Goal: Task Accomplishment & Management: Manage account settings

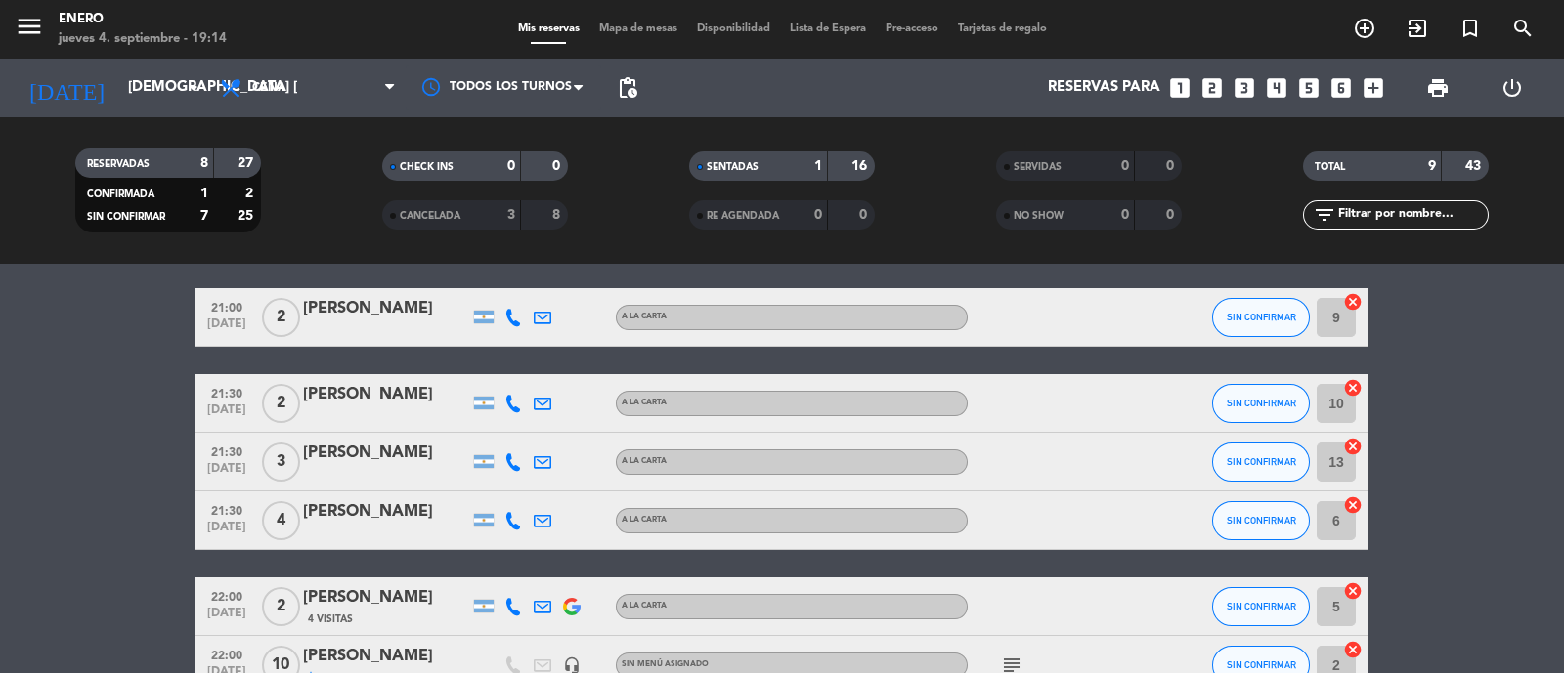
scroll to position [243, 0]
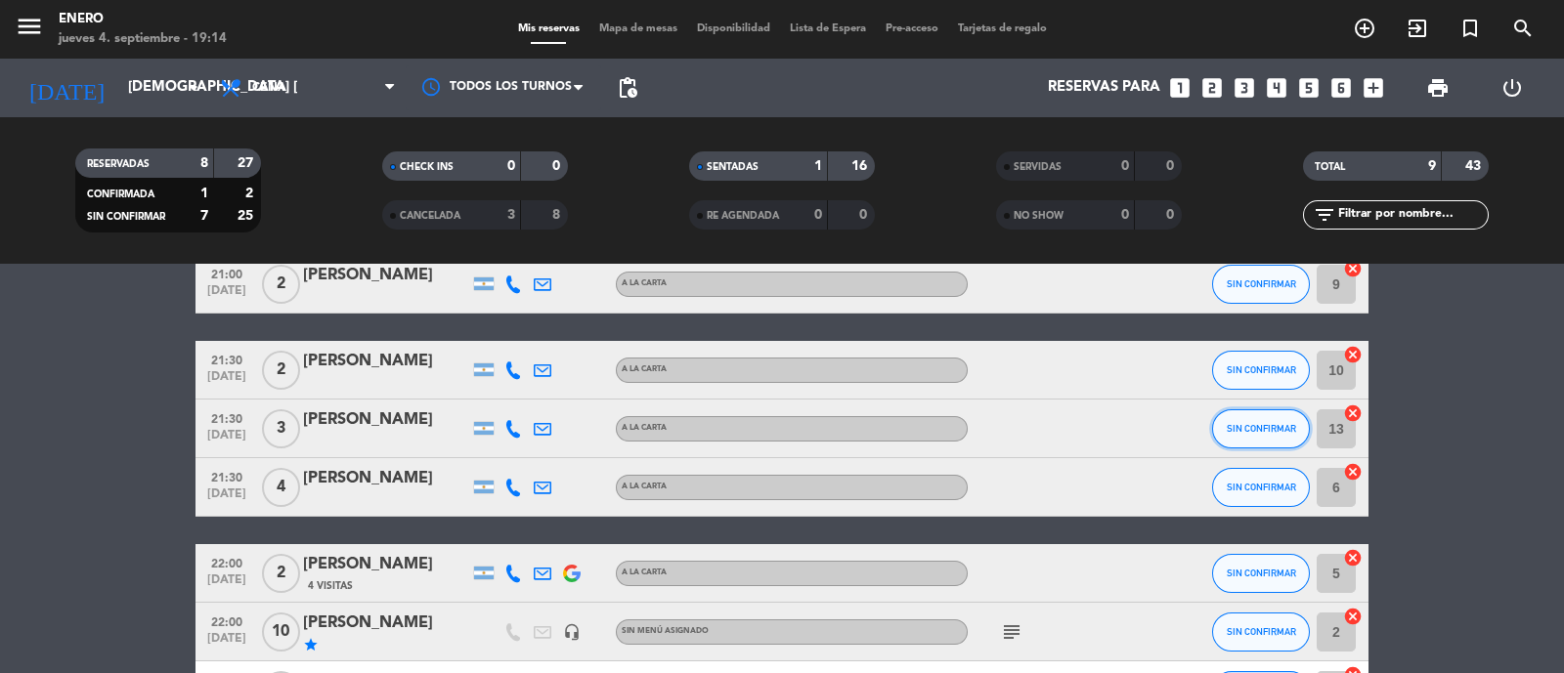
click at [1275, 428] on span "SIN CONFIRMAR" at bounding box center [1260, 428] width 69 height 11
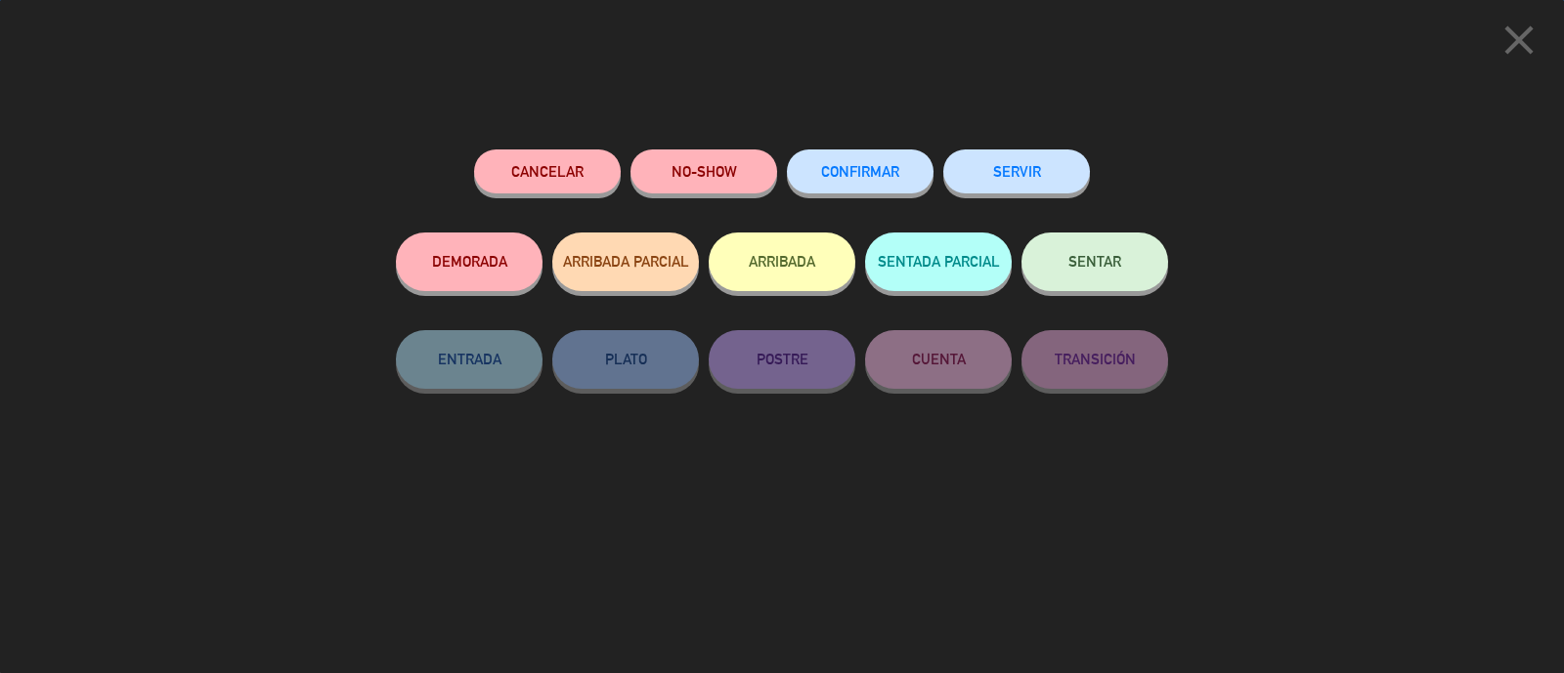
click at [584, 168] on button "Cancelar" at bounding box center [547, 172] width 147 height 44
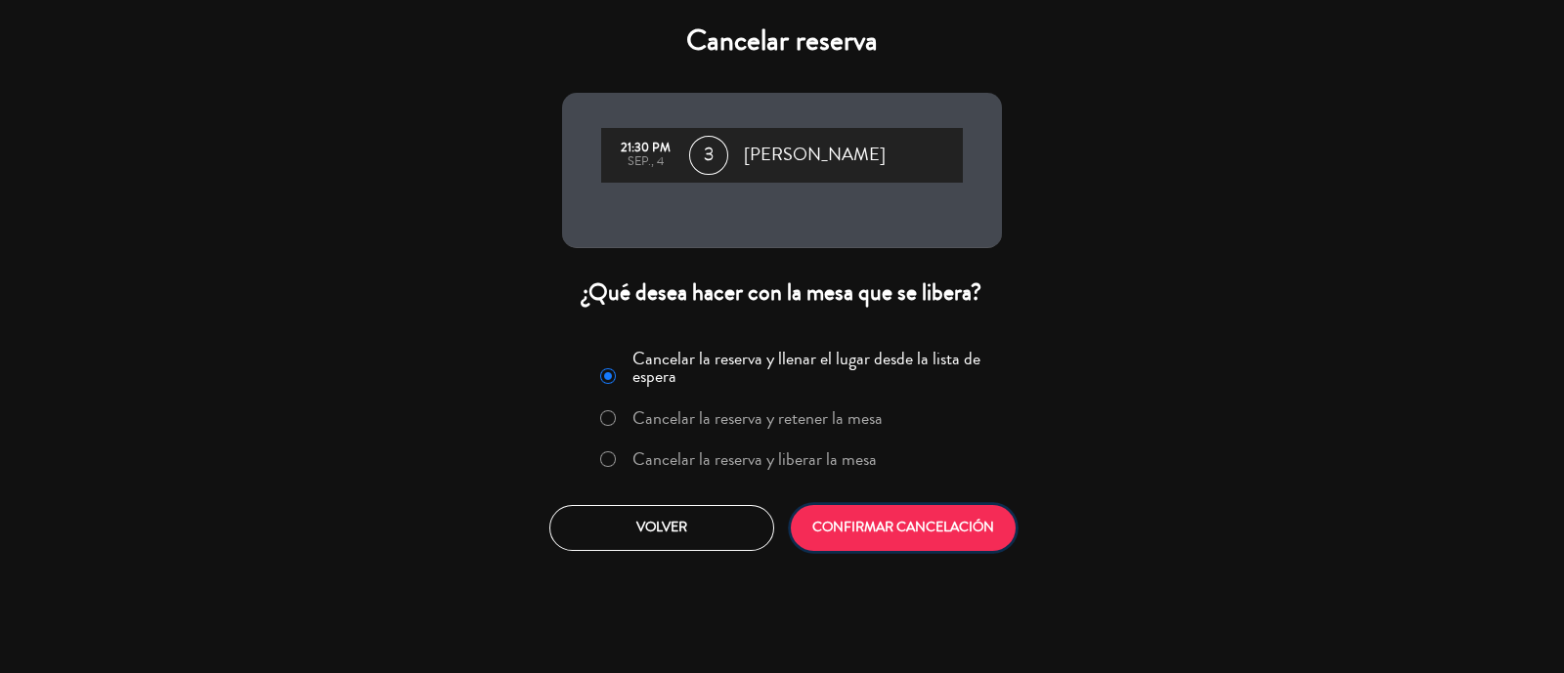
click at [849, 524] on button "CONFIRMAR CANCELACIÓN" at bounding box center [903, 528] width 225 height 46
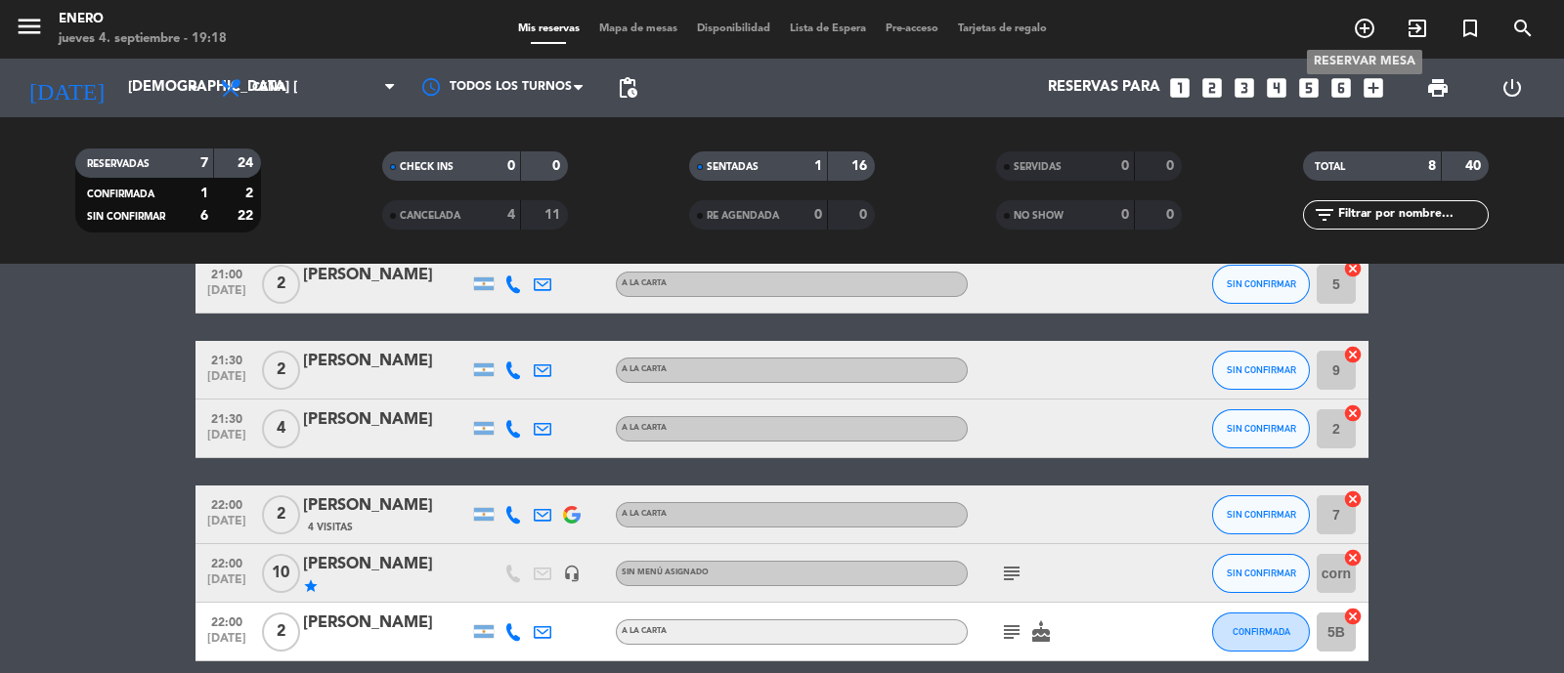
click at [1366, 31] on icon "add_circle_outline" at bounding box center [1363, 28] width 23 height 23
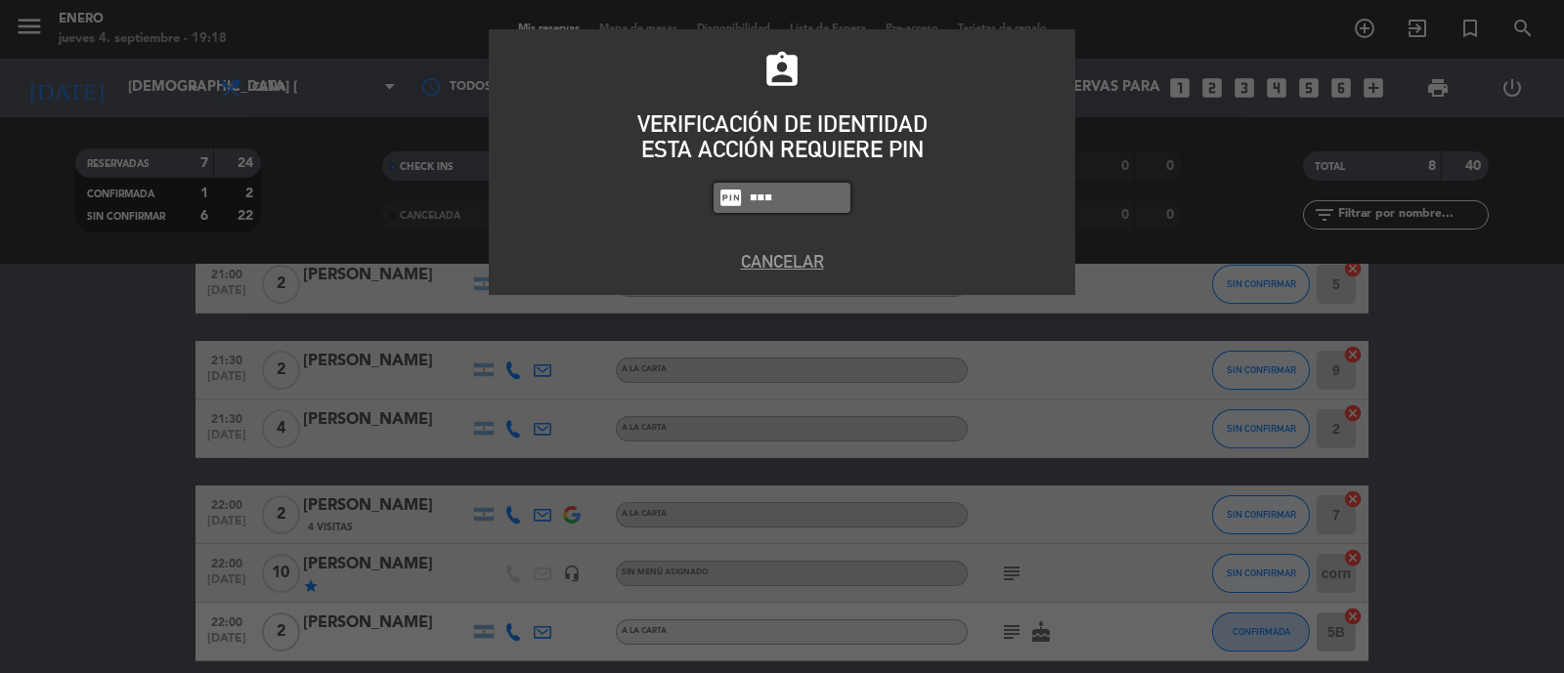
type input "6082"
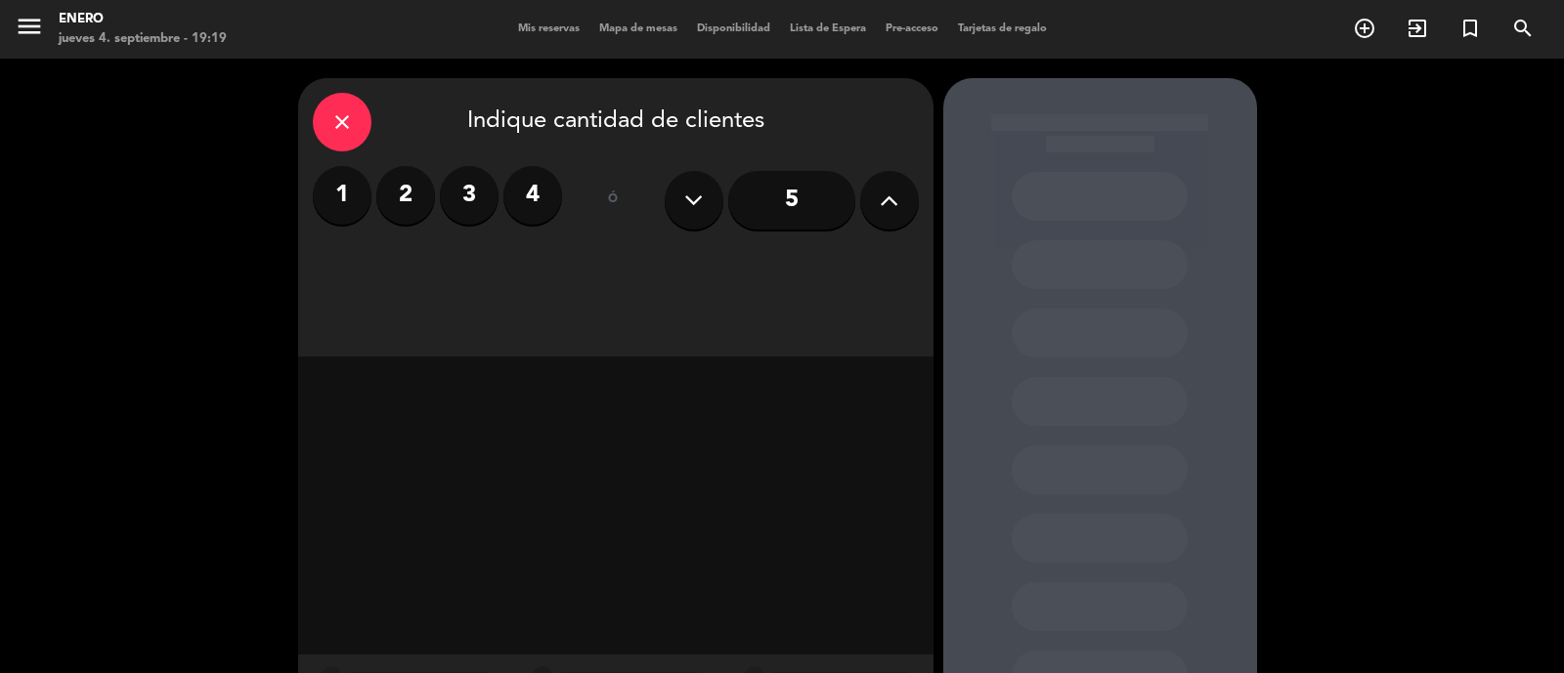
click at [874, 198] on button at bounding box center [889, 200] width 59 height 59
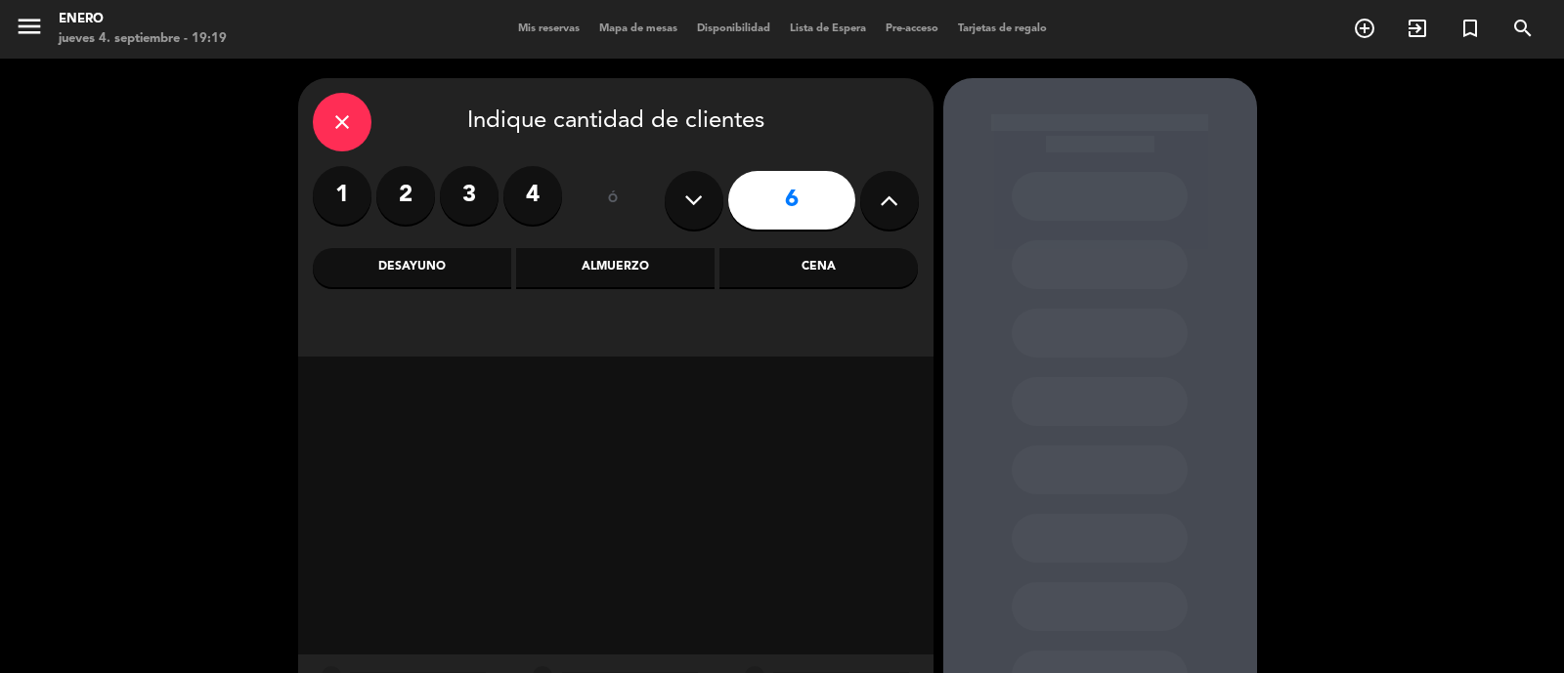
click at [869, 276] on div "Cena" at bounding box center [818, 267] width 198 height 39
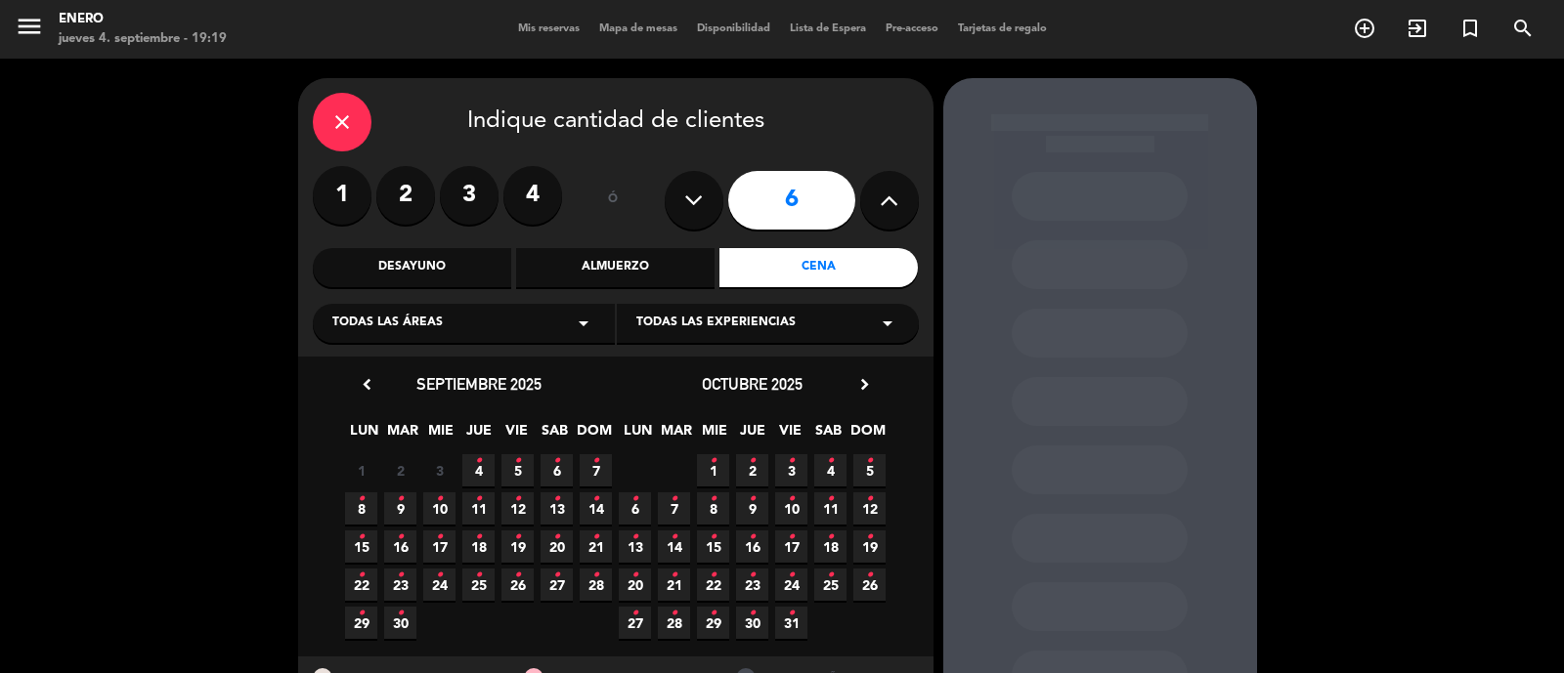
click at [479, 464] on icon "•" at bounding box center [478, 461] width 7 height 31
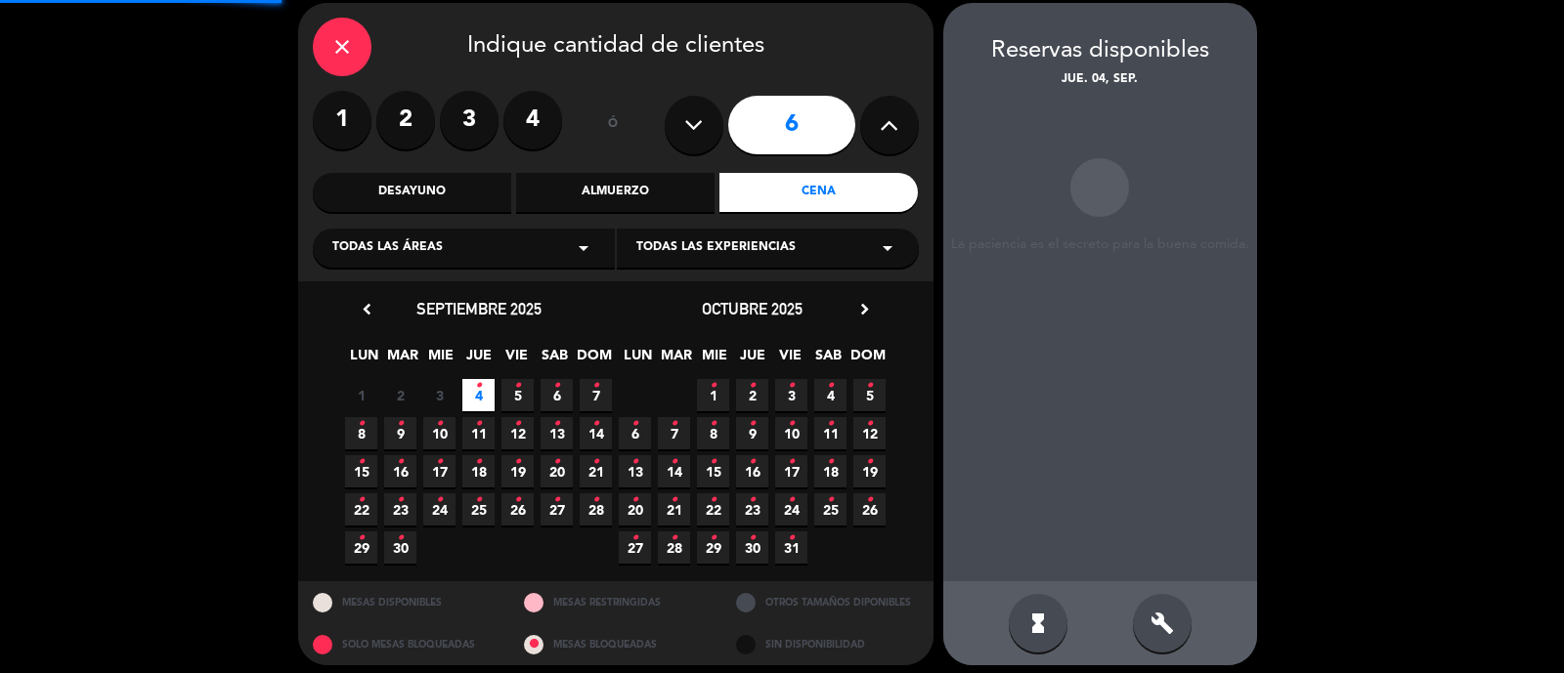
scroll to position [78, 0]
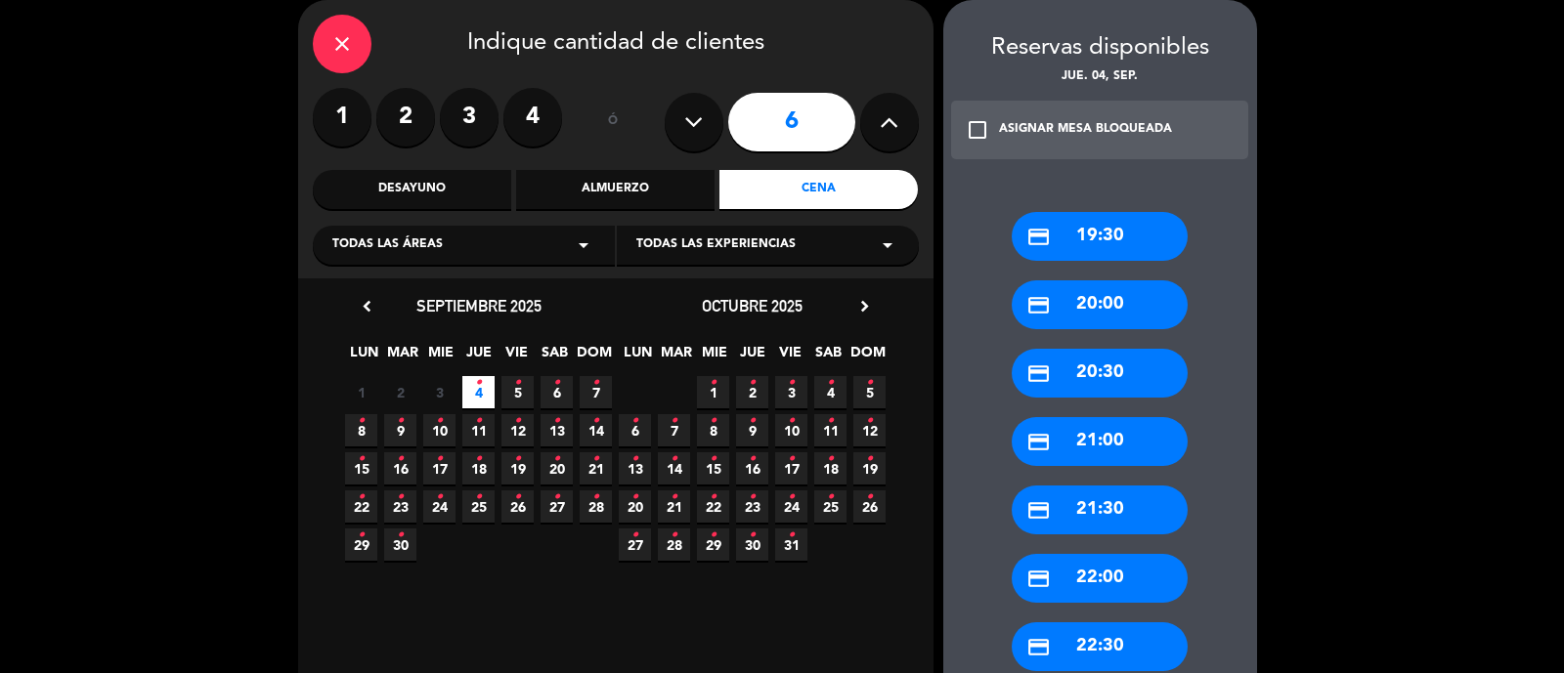
click at [1120, 504] on div "credit_card 21:30" at bounding box center [1099, 510] width 176 height 49
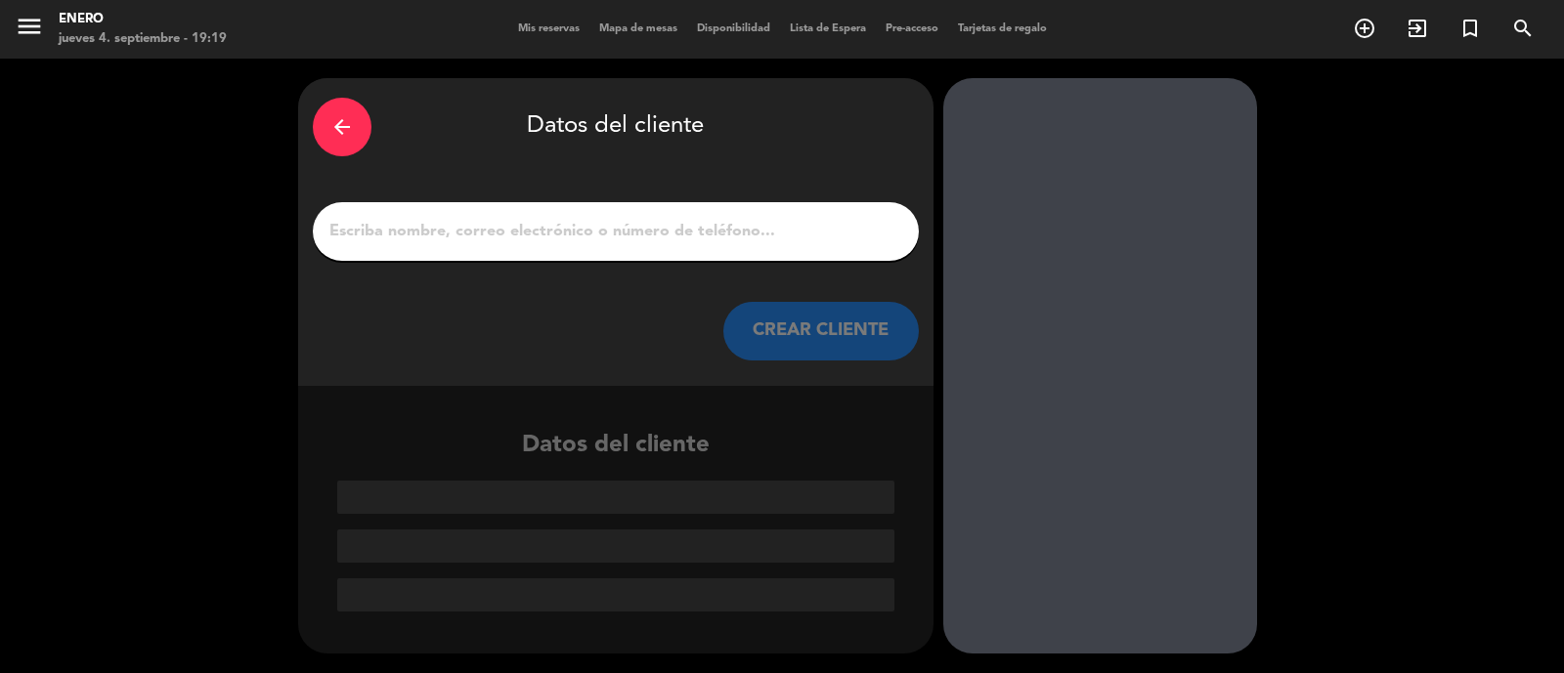
scroll to position [0, 0]
click at [675, 243] on input "1" at bounding box center [615, 231] width 577 height 27
paste input "[PERSON_NAME]"
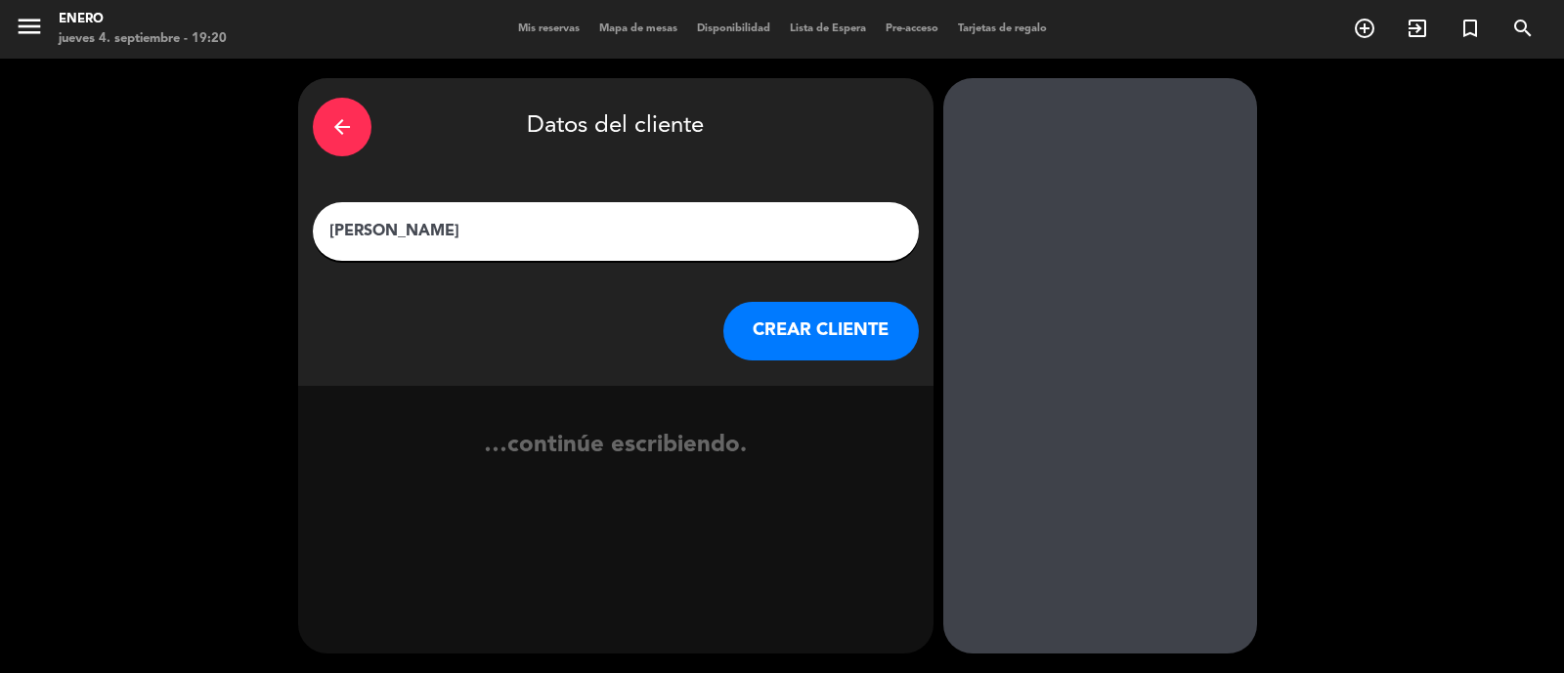
type input "[PERSON_NAME]"
click at [839, 327] on button "CREAR CLIENTE" at bounding box center [820, 331] width 195 height 59
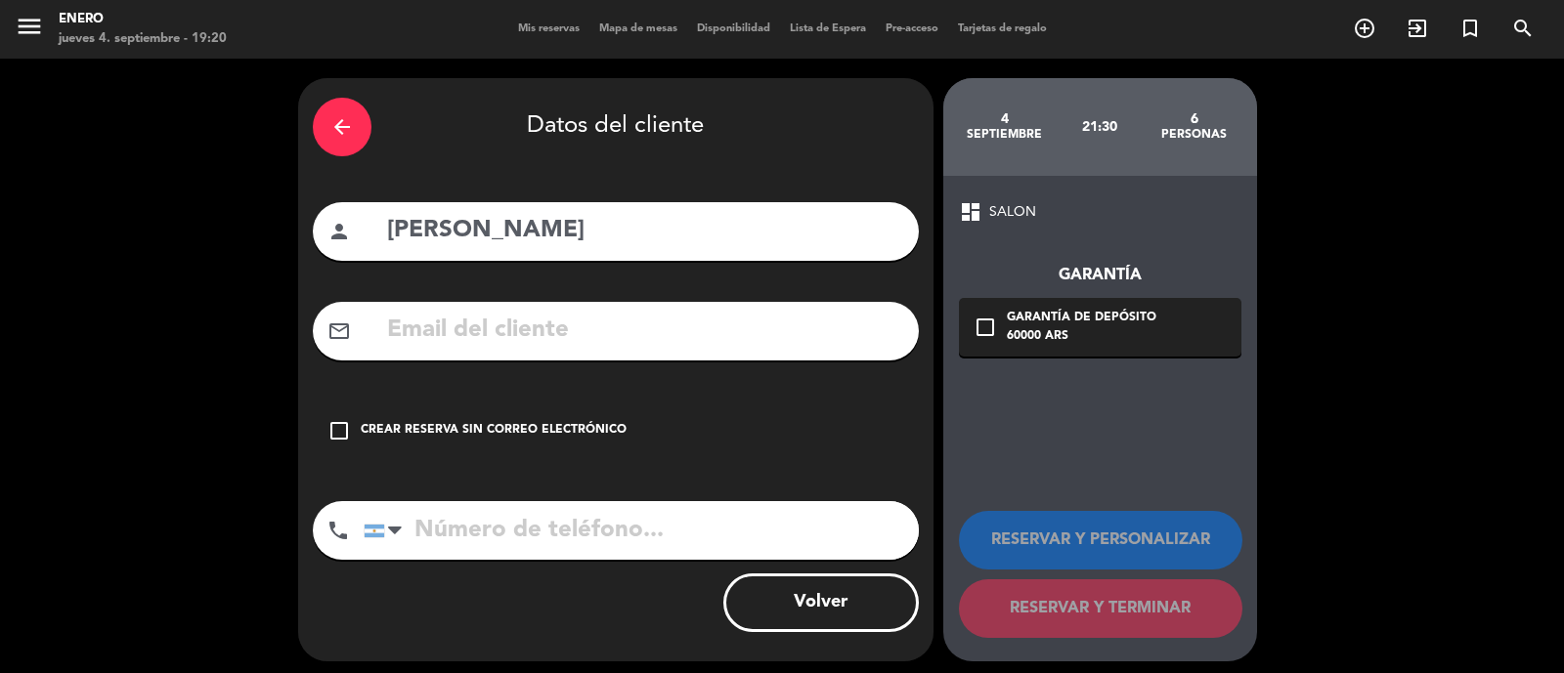
click at [433, 433] on div "Crear reserva sin correo electrónico" at bounding box center [494, 431] width 266 height 20
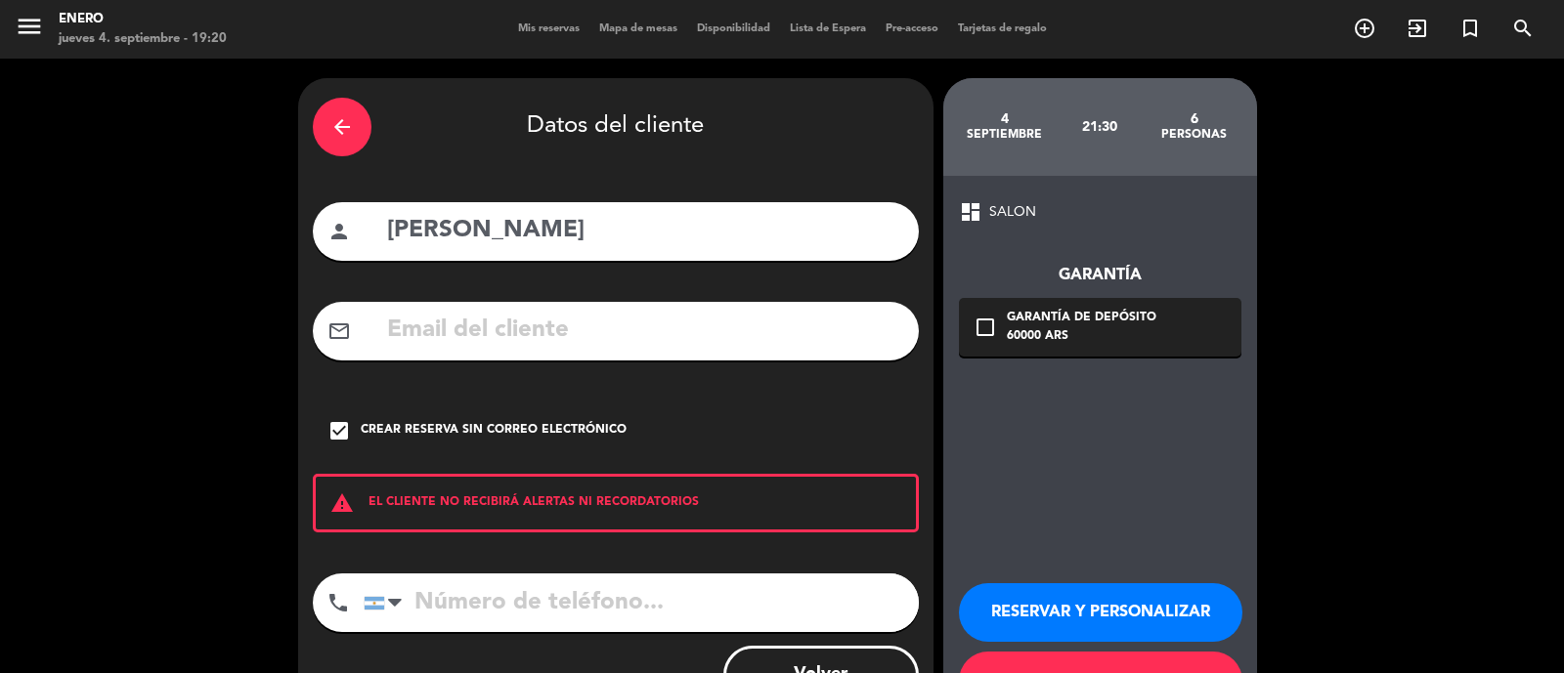
click at [1110, 611] on button "RESERVAR Y PERSONALIZAR" at bounding box center [1100, 612] width 283 height 59
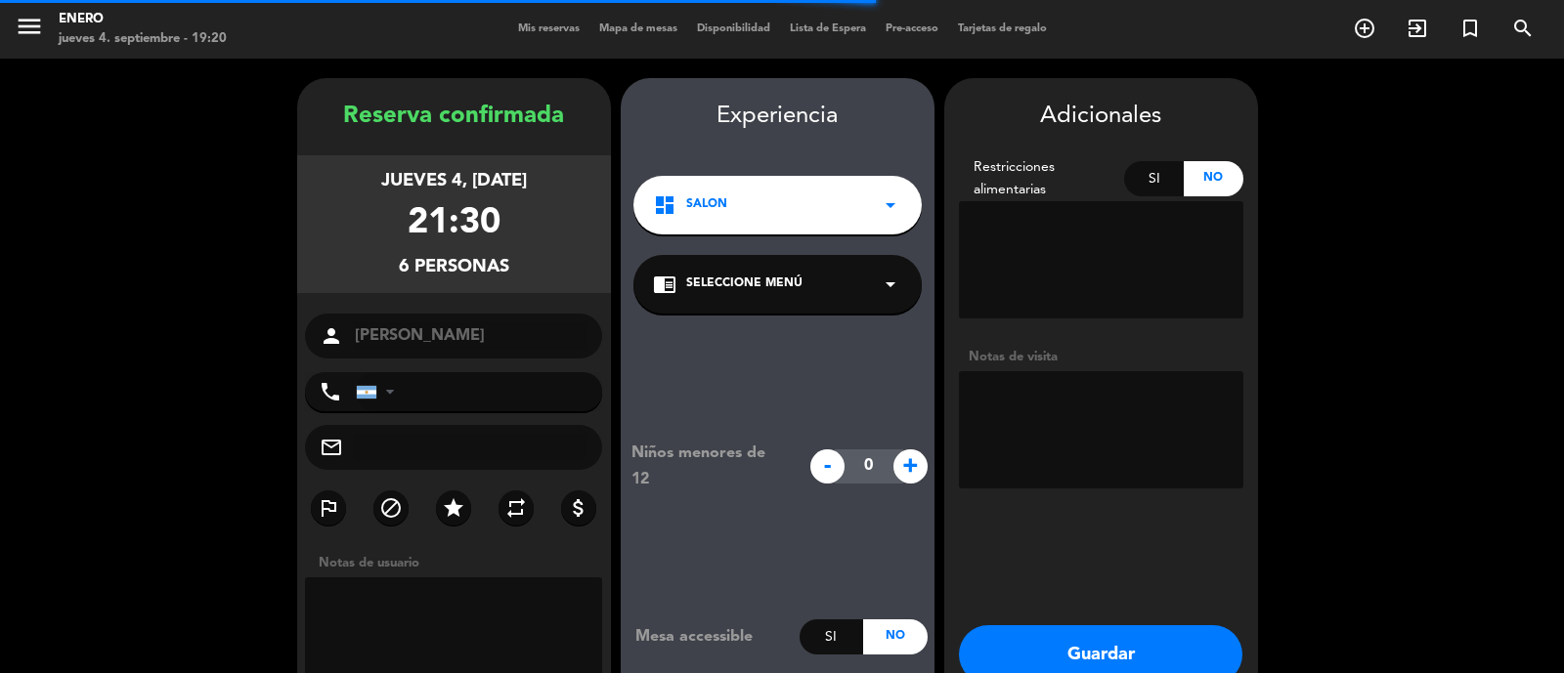
scroll to position [78, 0]
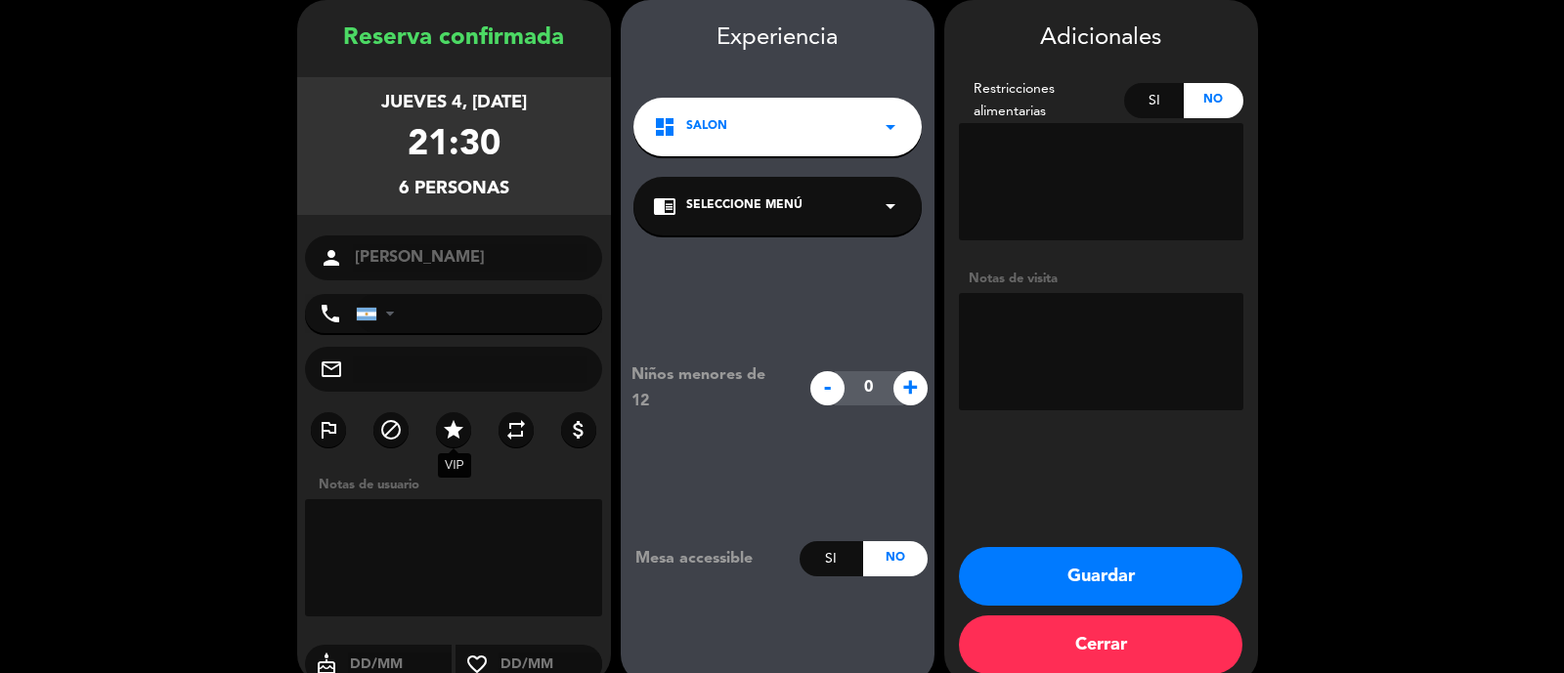
click at [450, 423] on icon "star" at bounding box center [453, 429] width 23 height 23
click at [437, 445] on div "outlined_flag block star repeat attach_money" at bounding box center [454, 433] width 314 height 42
click at [450, 441] on icon "star" at bounding box center [453, 429] width 23 height 23
click at [1072, 334] on textarea at bounding box center [1101, 351] width 284 height 117
type textarea "S"
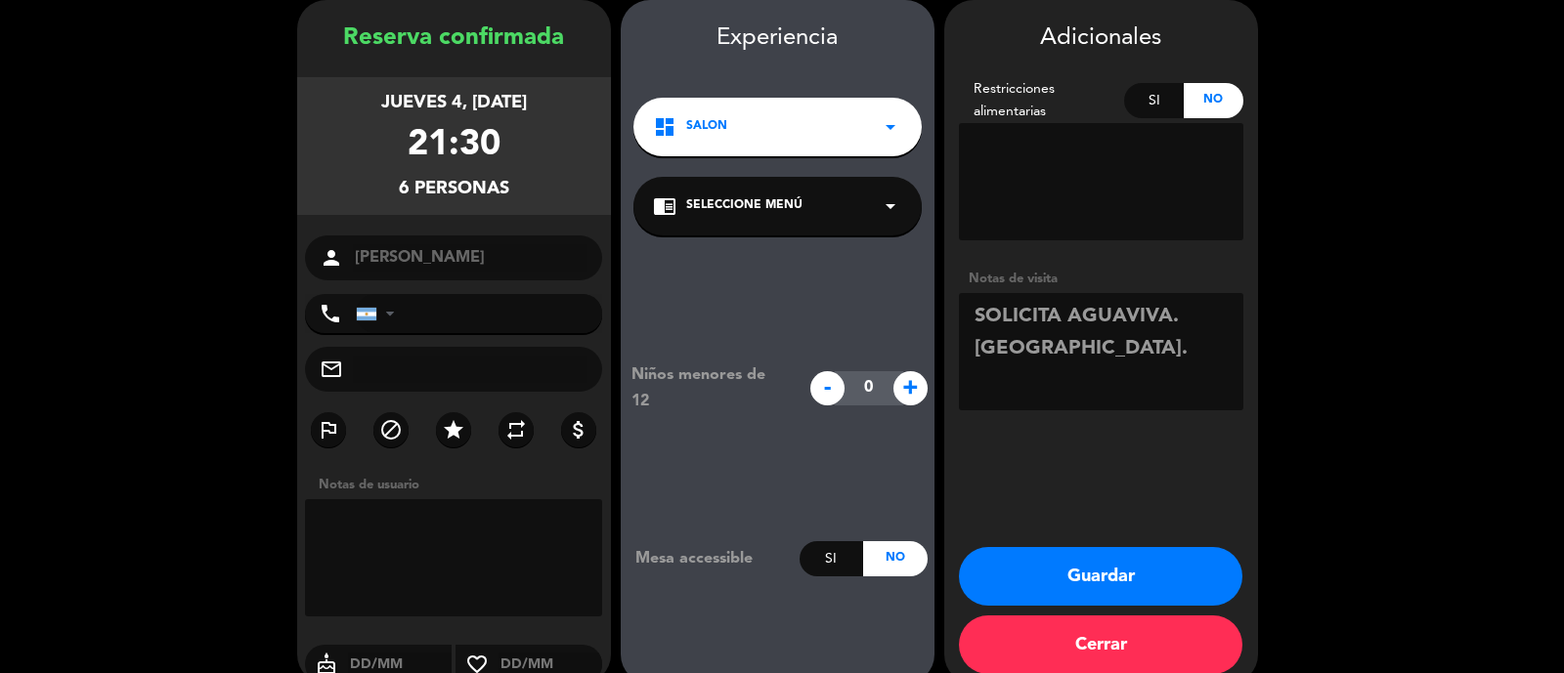
type textarea "SOLICITA AGUAVIVA. [GEOGRAPHIC_DATA]."
click at [1090, 574] on button "Guardar" at bounding box center [1100, 576] width 283 height 59
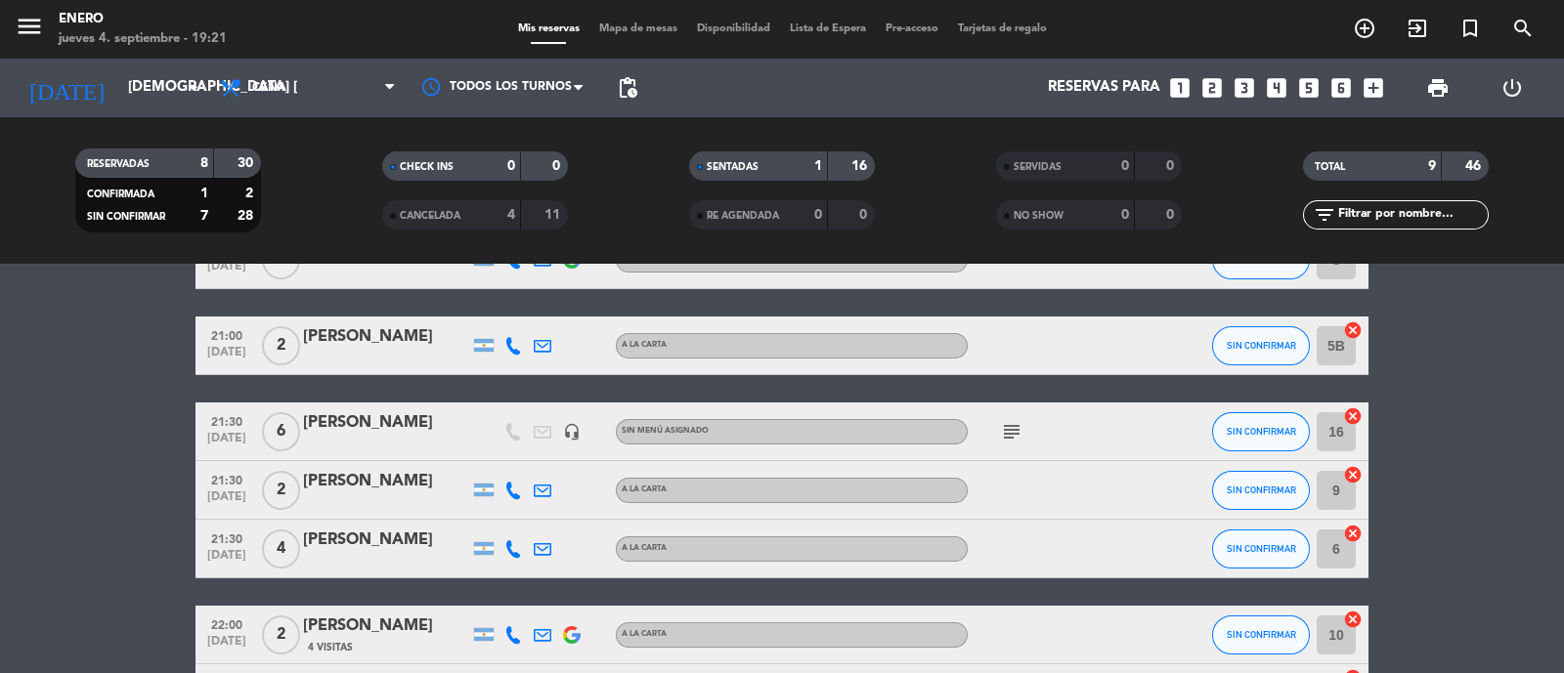
scroll to position [143, 0]
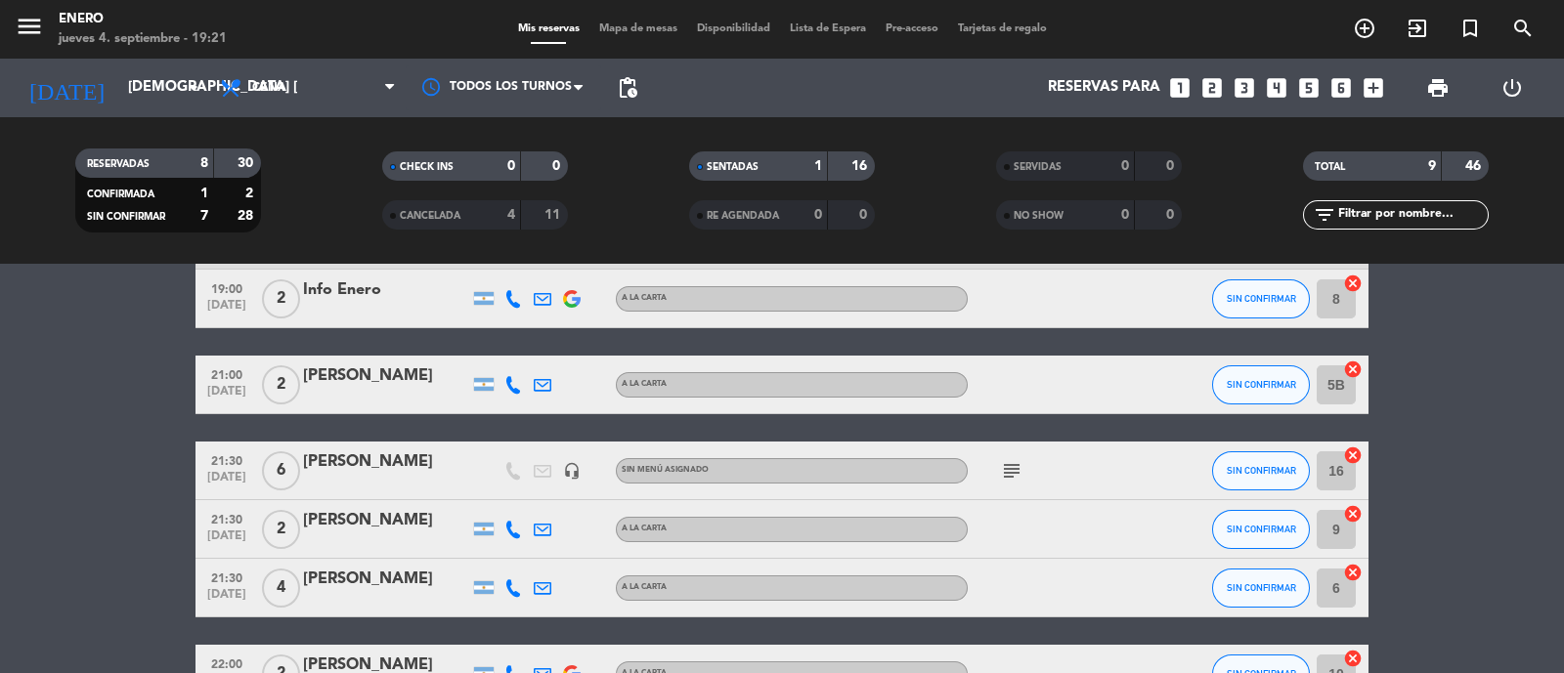
click at [385, 458] on div "[PERSON_NAME]" at bounding box center [386, 462] width 166 height 25
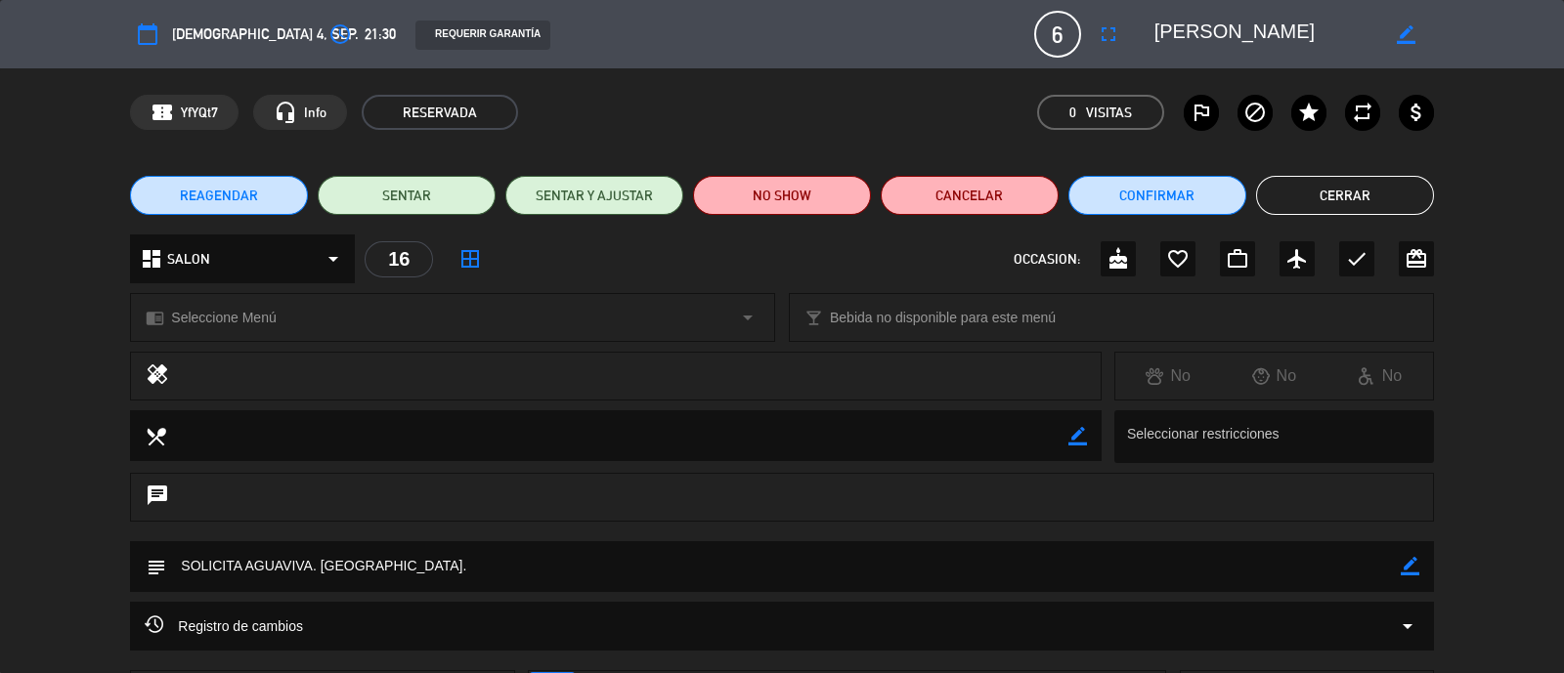
click at [1378, 188] on button "Cerrar" at bounding box center [1345, 195] width 178 height 39
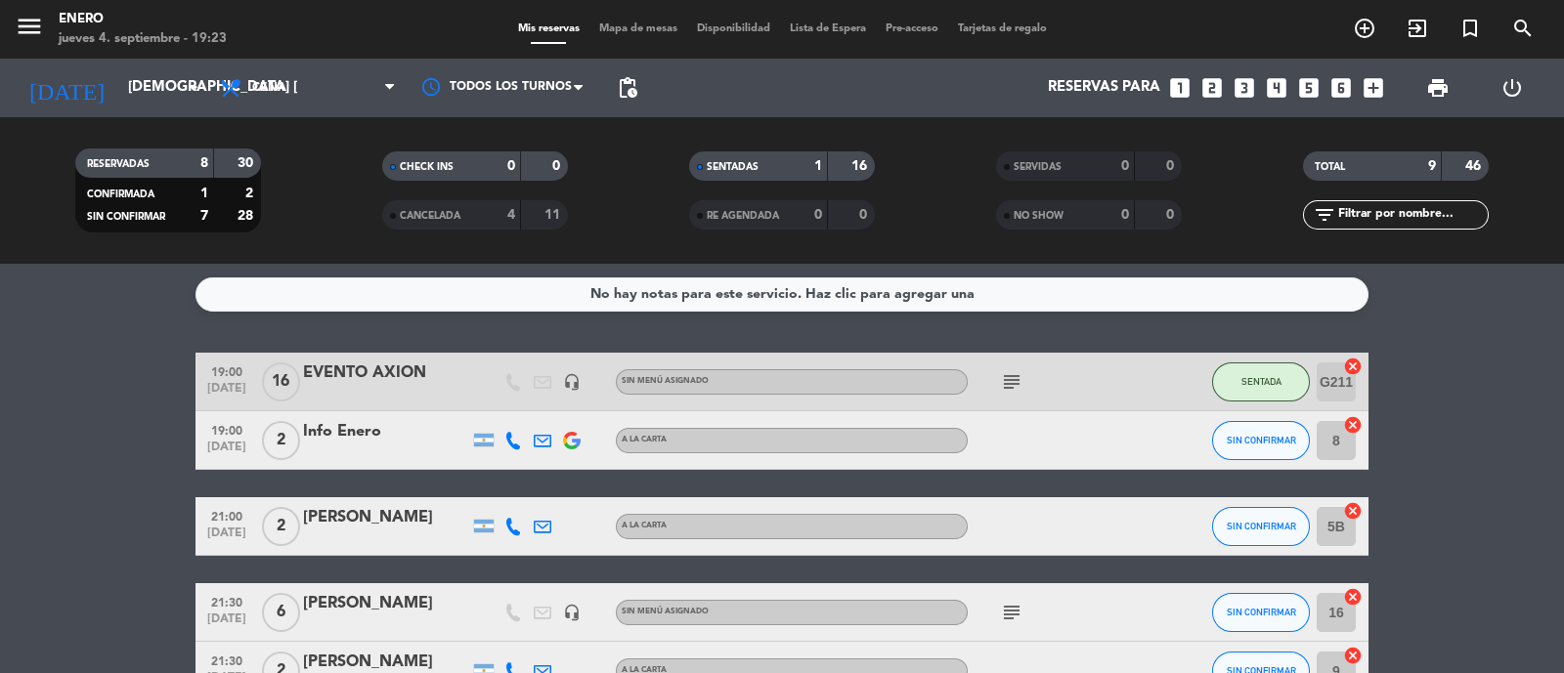
scroll to position [0, 0]
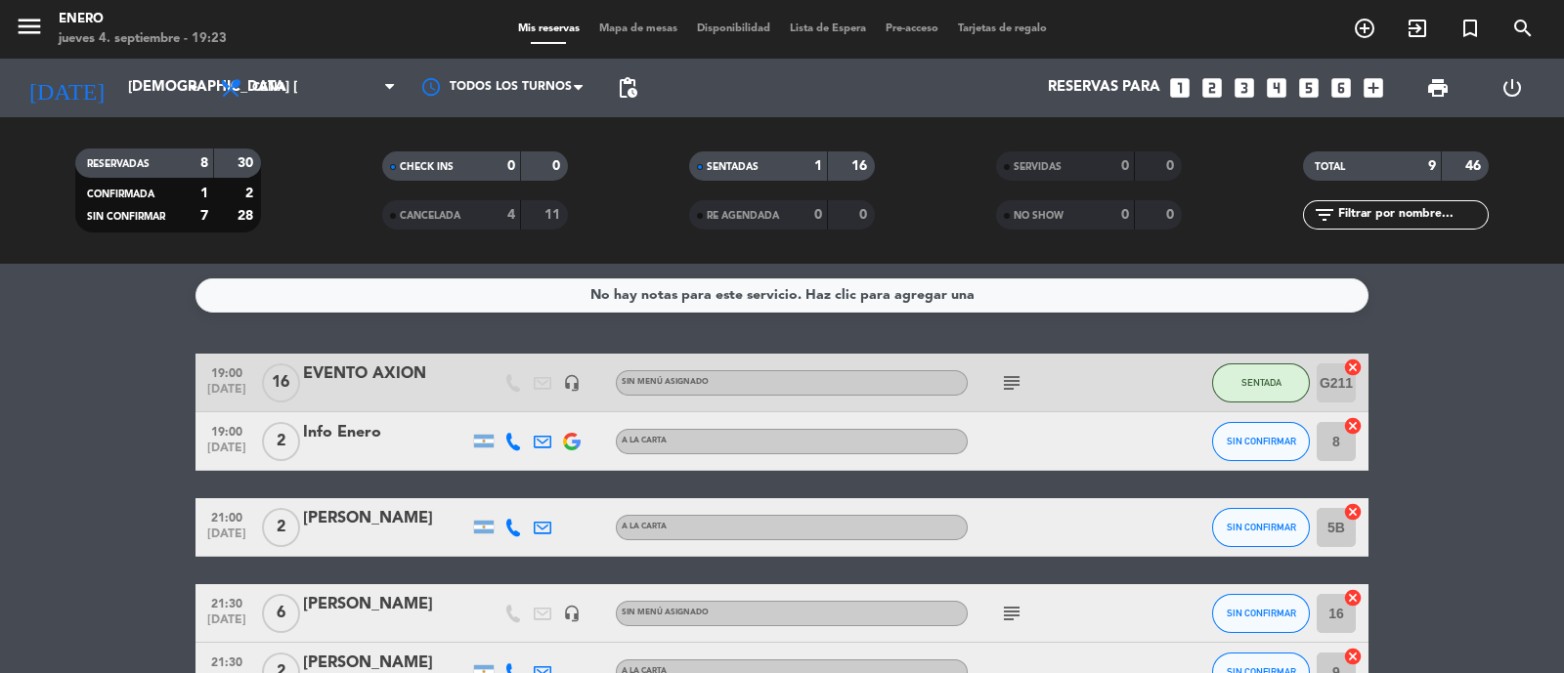
click at [1006, 390] on icon "subject" at bounding box center [1011, 382] width 23 height 23
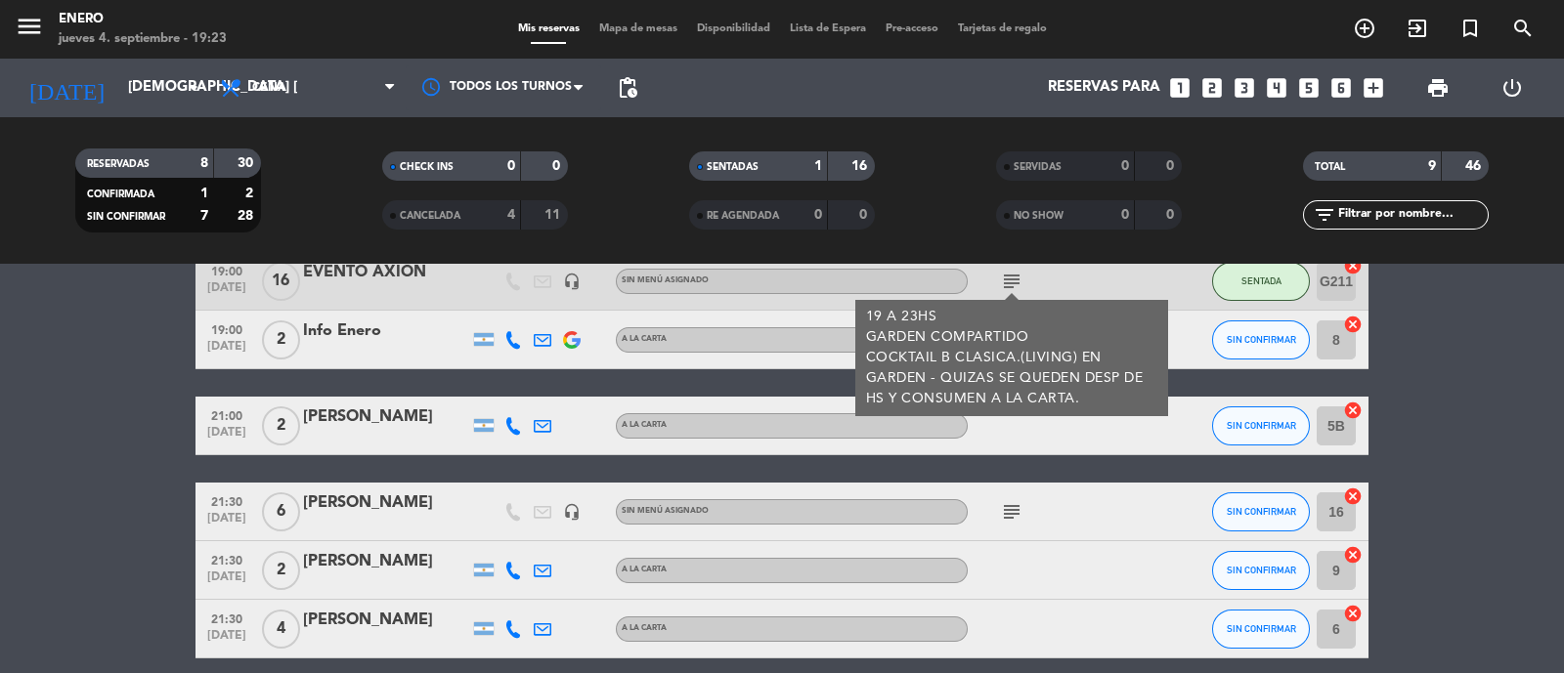
scroll to position [107, 0]
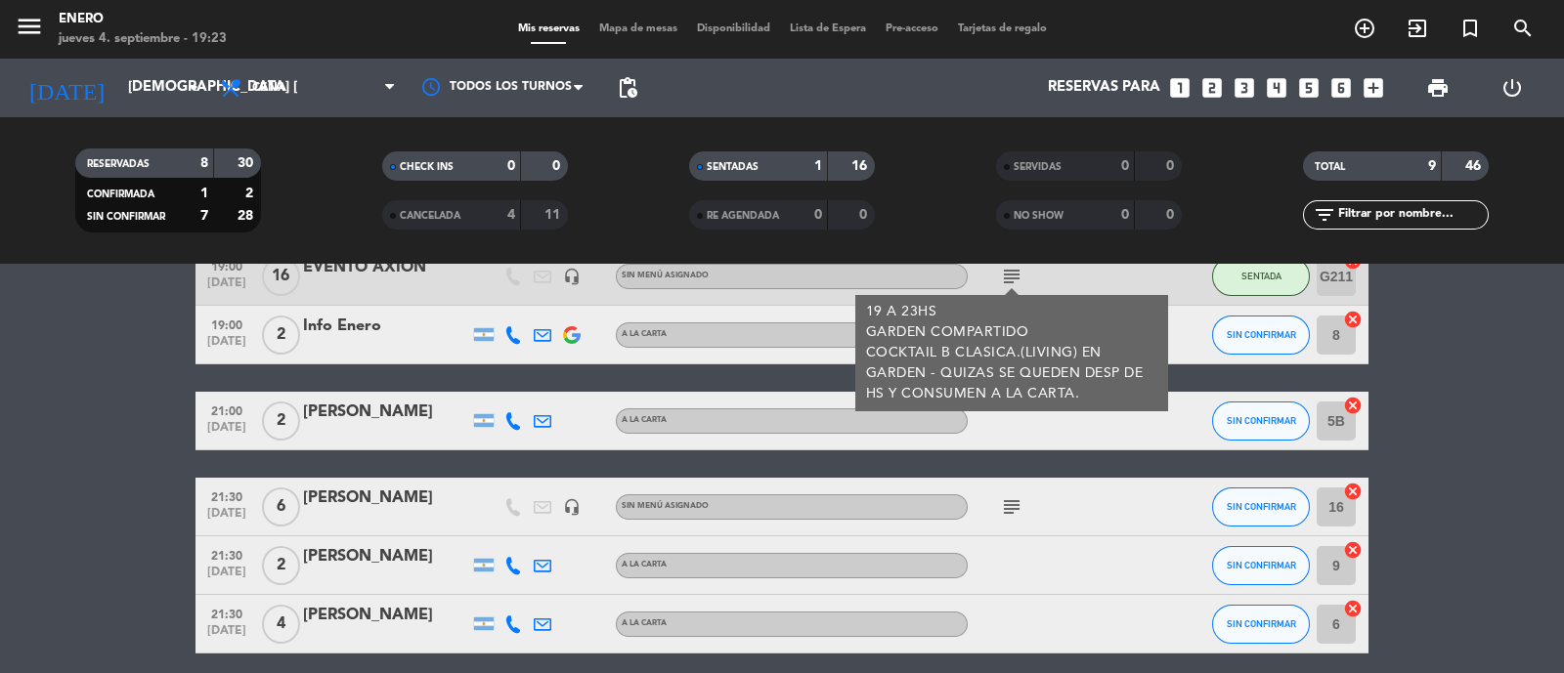
click at [1500, 416] on bookings-row "19:00 [DATE] EVENTO AXION headset_mic Sin menú asignado subject 19 A 23HS GARDE…" at bounding box center [782, 552] width 1564 height 610
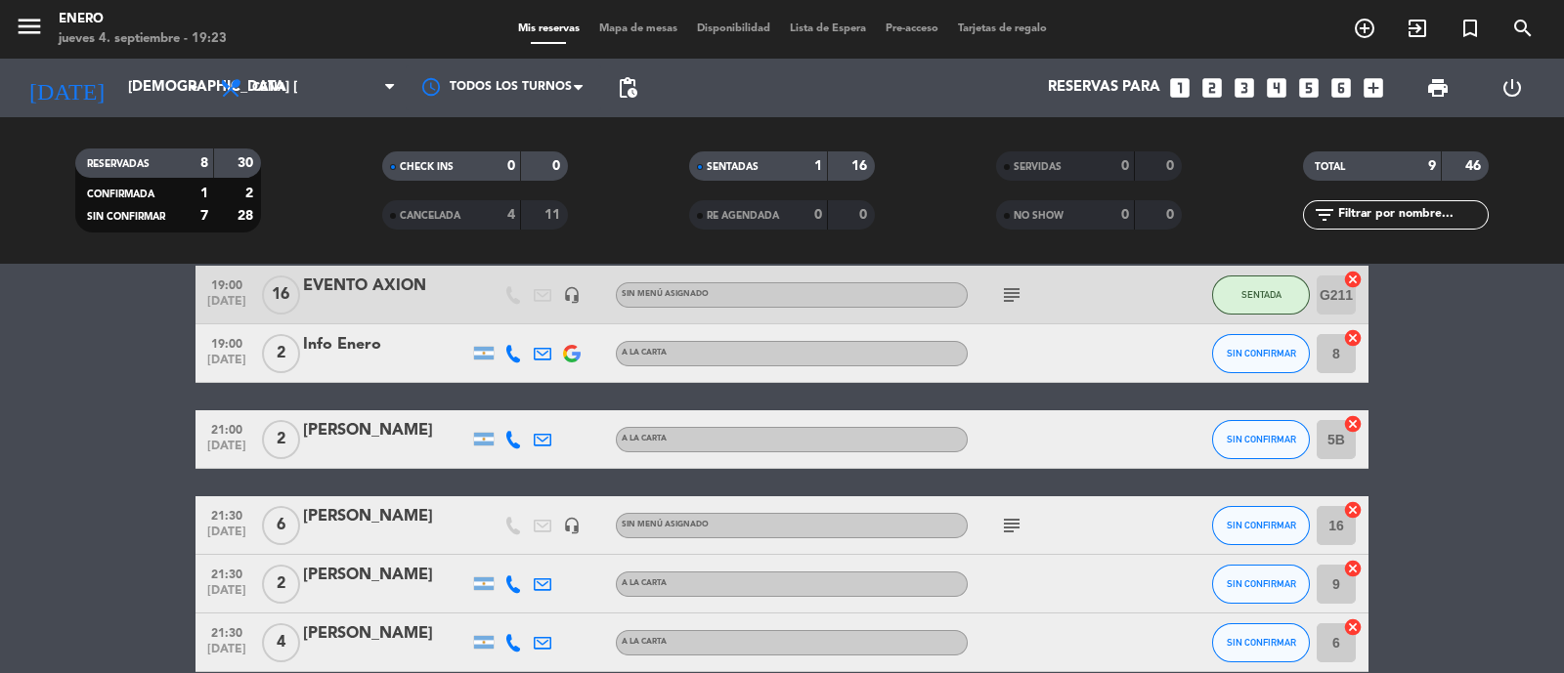
scroll to position [121, 0]
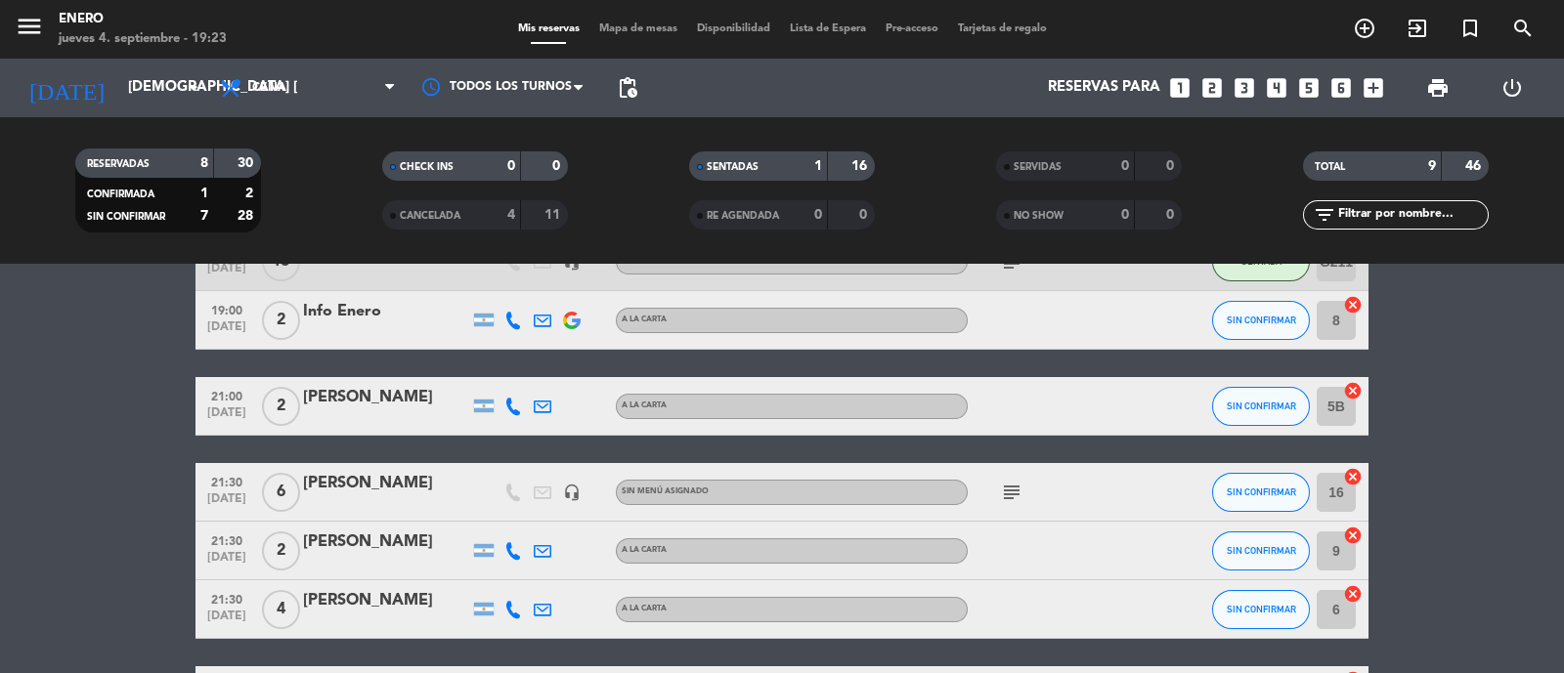
click at [1012, 491] on icon "subject" at bounding box center [1011, 492] width 23 height 23
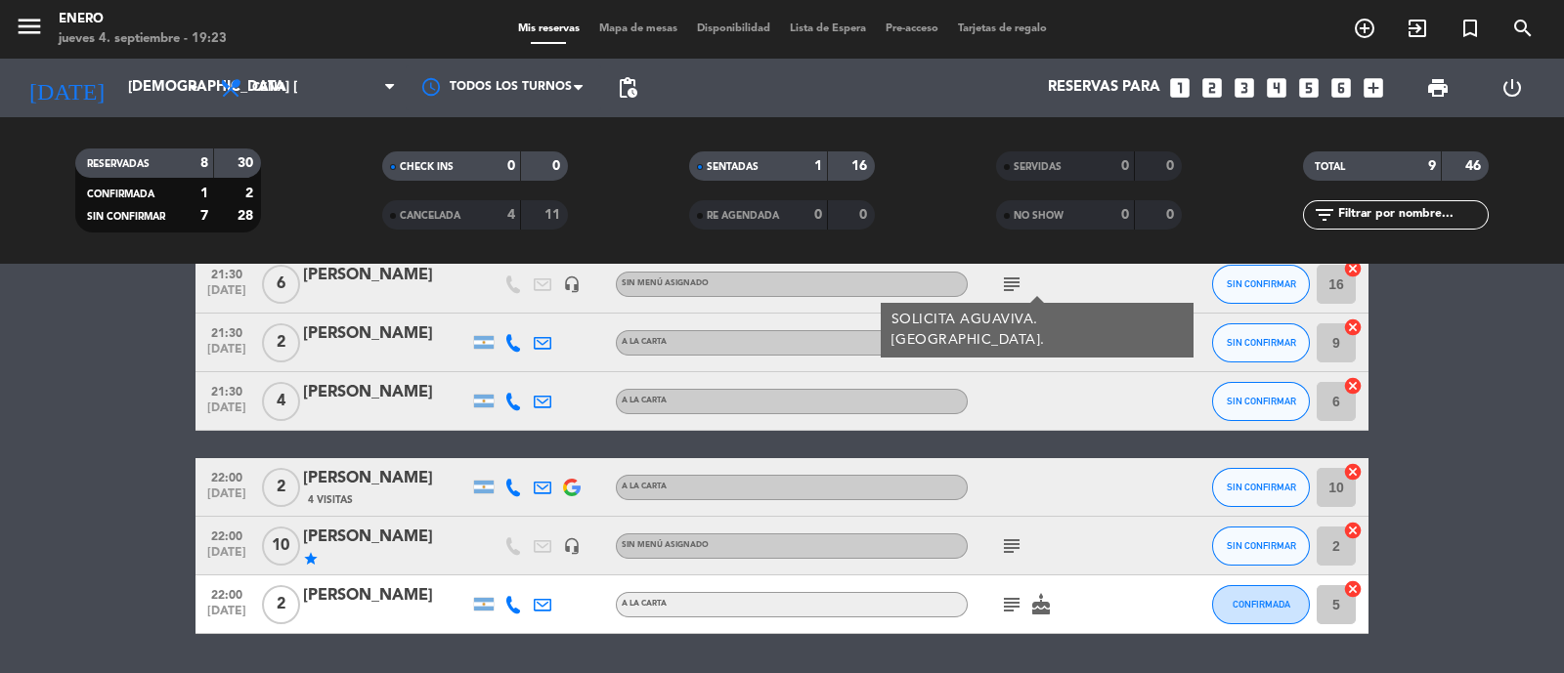
scroll to position [366, 0]
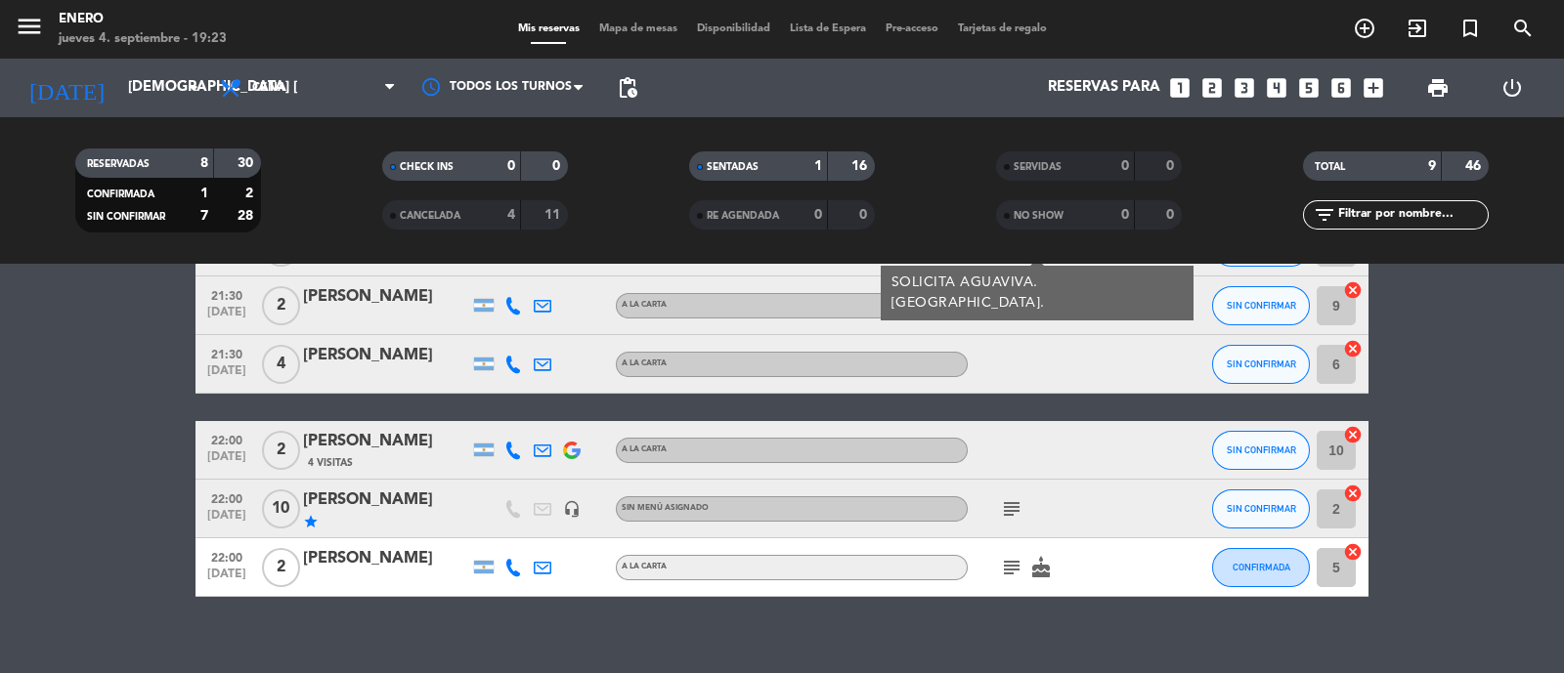
click at [999, 503] on span "subject" at bounding box center [1011, 508] width 29 height 23
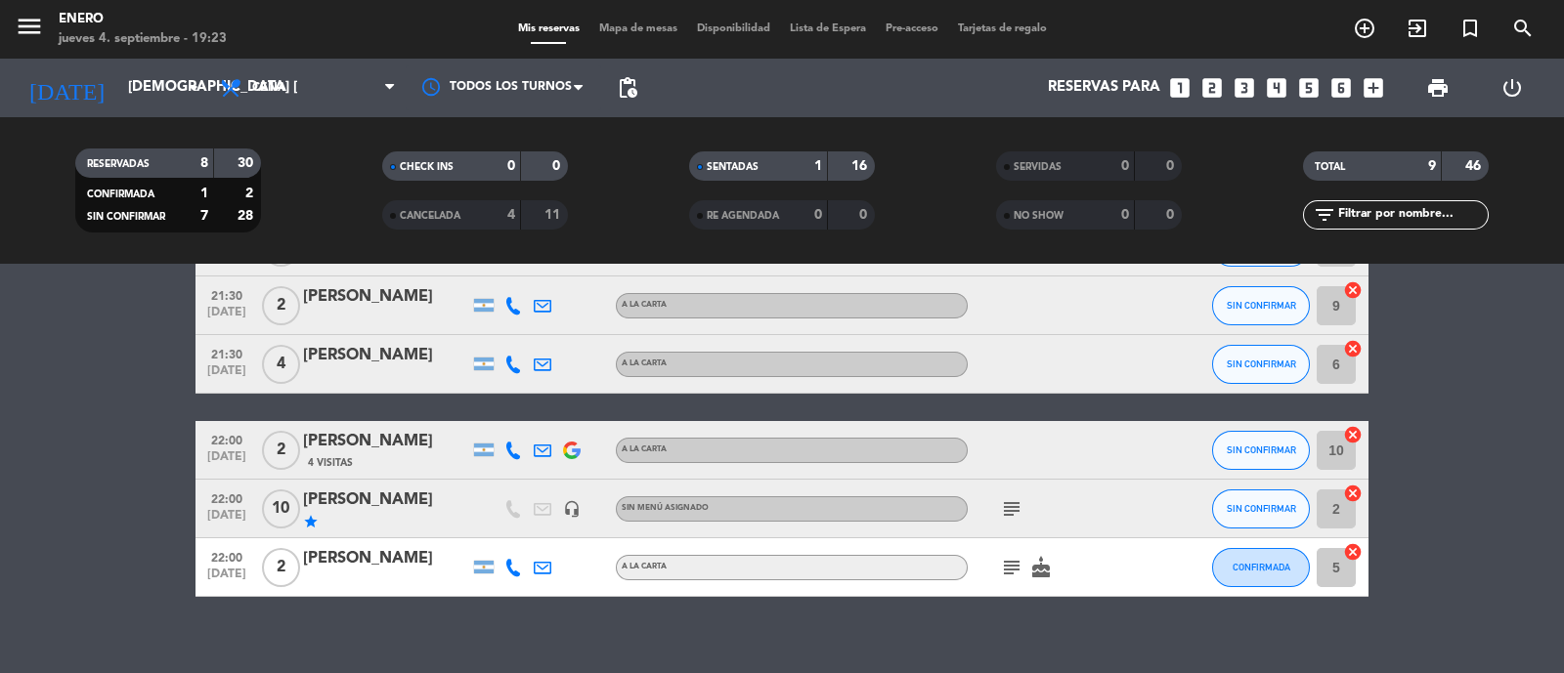
click at [1011, 509] on icon "subject" at bounding box center [1011, 508] width 23 height 23
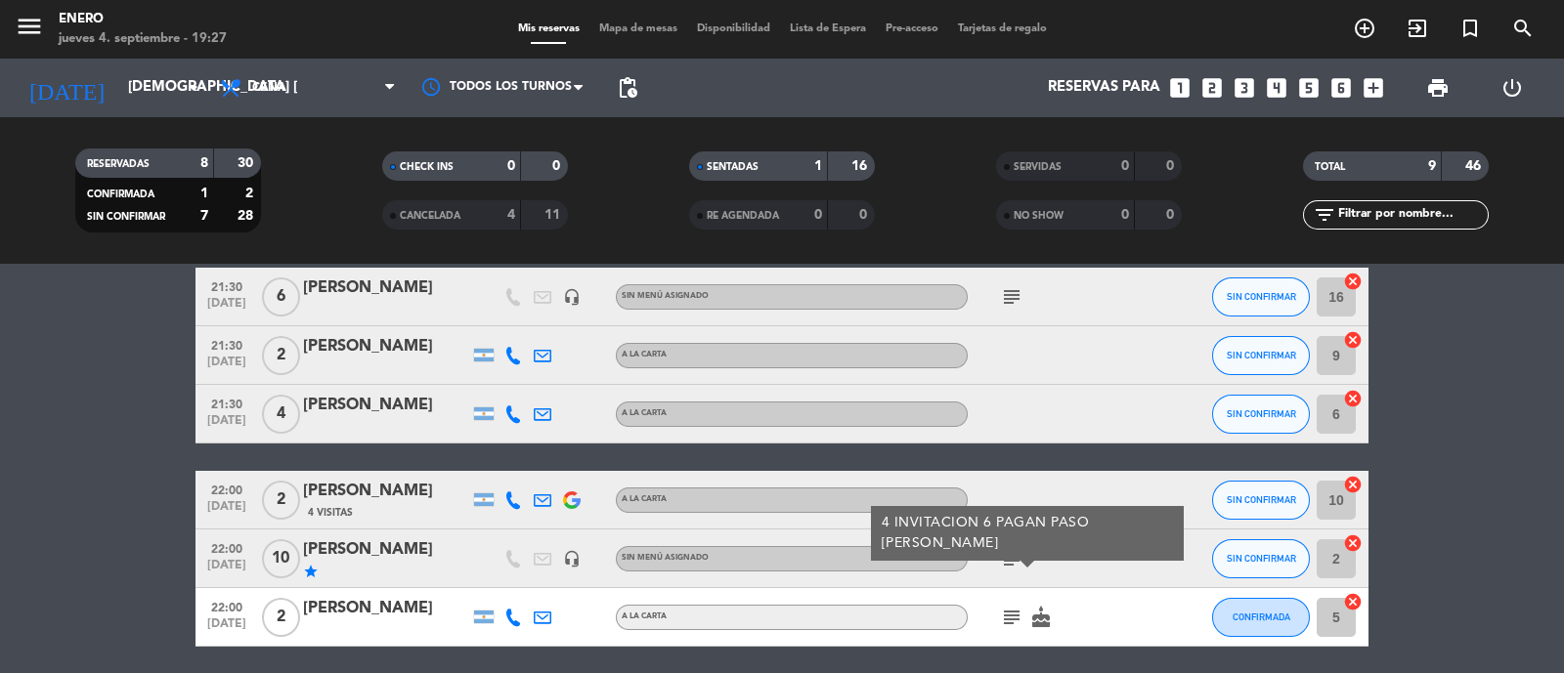
scroll to position [387, 0]
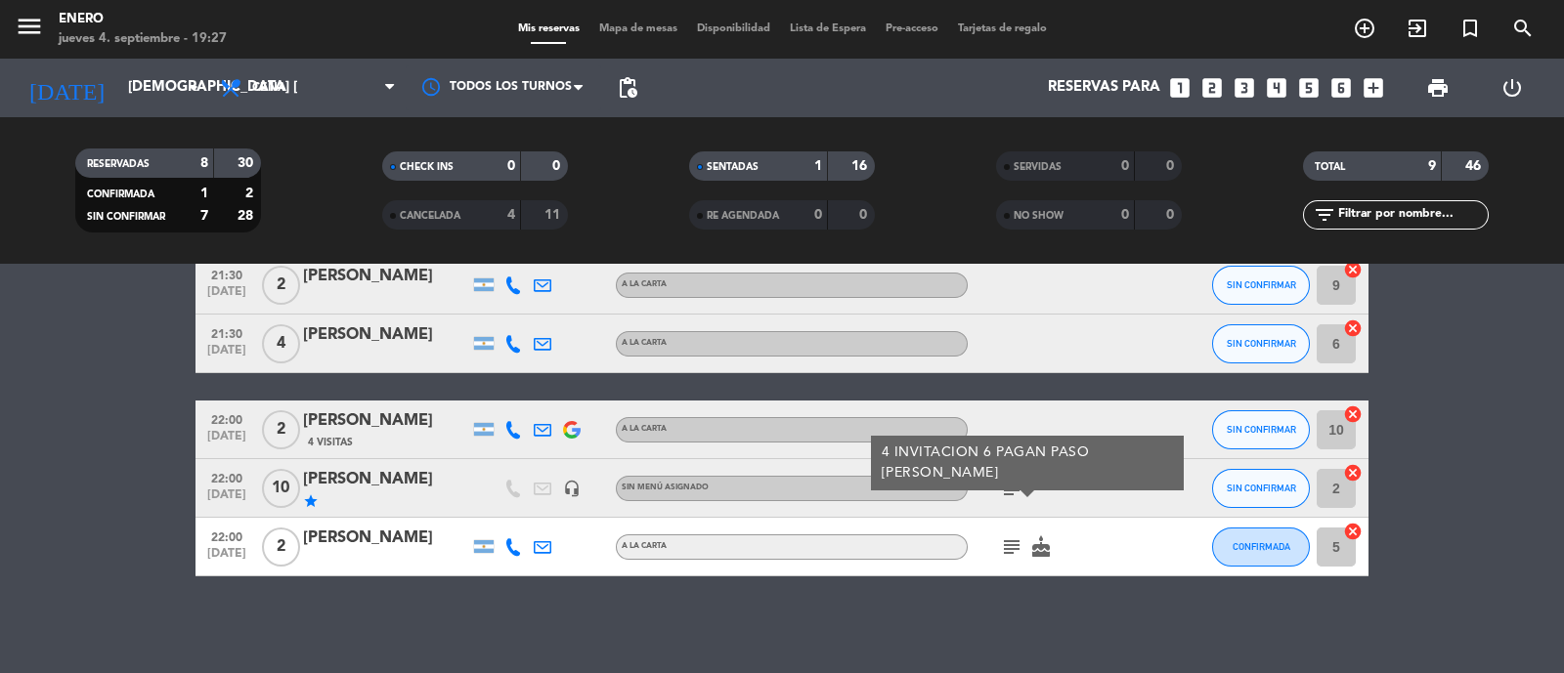
click at [1038, 553] on icon "cake" at bounding box center [1040, 546] width 23 height 23
